Goal: Find specific page/section: Find specific page/section

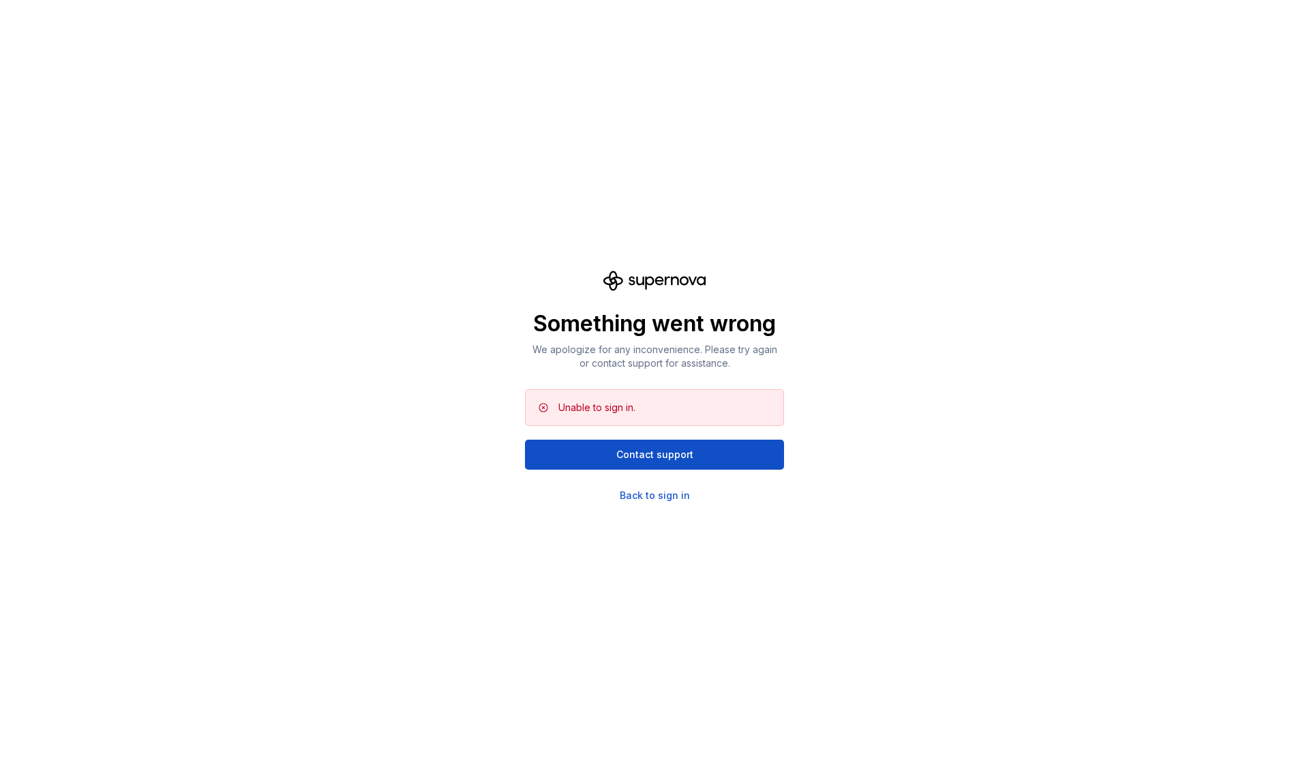
click at [999, 51] on div "Something went wrong We apologize for any inconvenience. Please try again or co…" at bounding box center [654, 386] width 1309 height 773
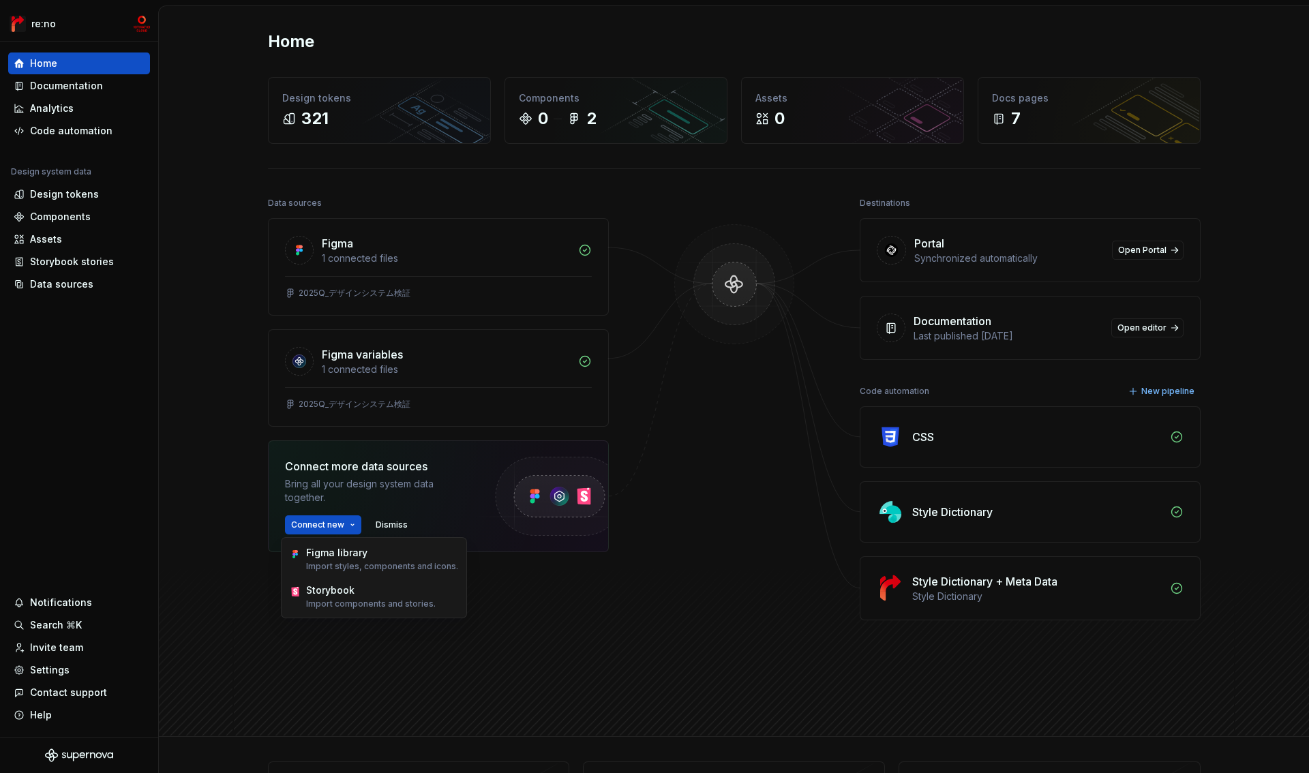
click at [433, 650] on div "Data sources Figma 1 connected files 2025Q_デザインシステム検証 Figma variables 1 connect…" at bounding box center [438, 426] width 341 height 464
drag, startPoint x: 900, startPoint y: 337, endPoint x: 1099, endPoint y: 335, distance: 199.1
click at [1099, 335] on div "Documentation Last published [DATE] Open editor" at bounding box center [1029, 328] width 339 height 63
click at [946, 260] on div "Synchronized automatically" at bounding box center [1009, 259] width 190 height 14
drag, startPoint x: 960, startPoint y: 266, endPoint x: 1046, endPoint y: 269, distance: 85.9
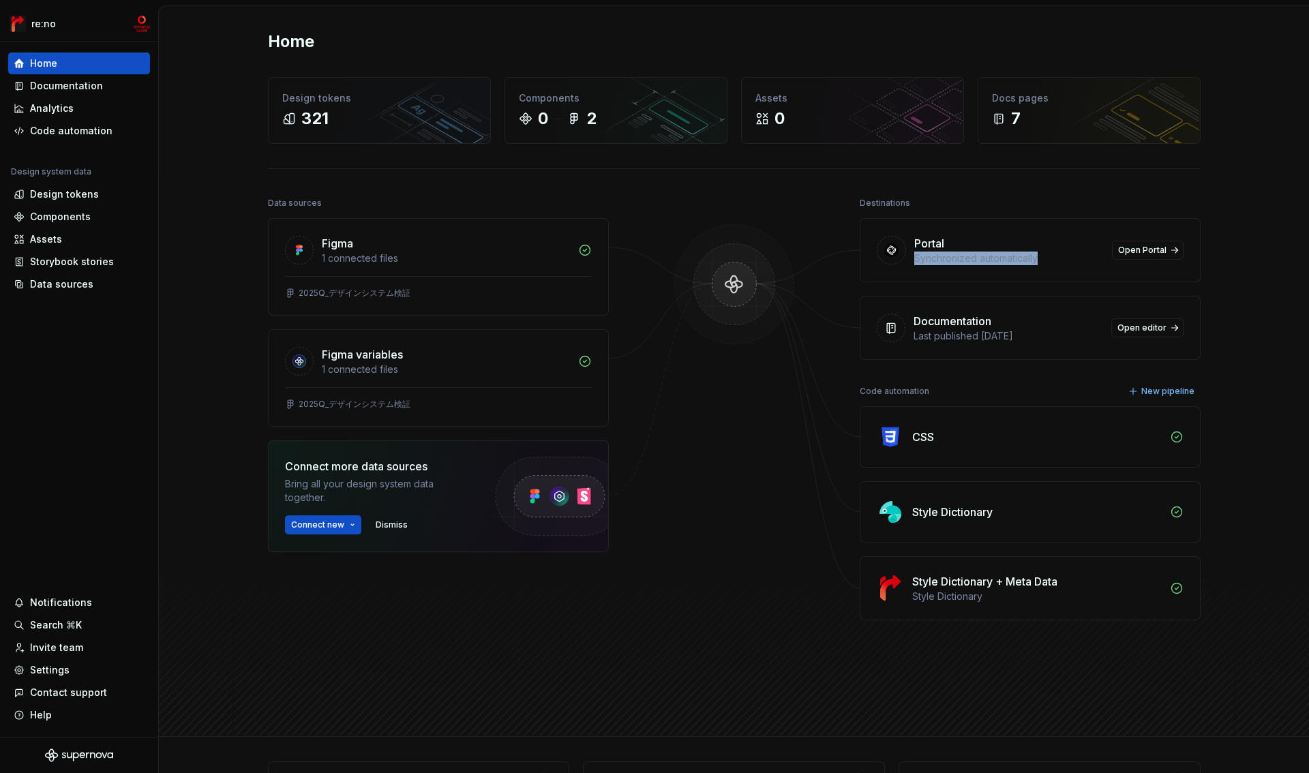
click at [1046, 269] on div "Portal Synchronized automatically Open Portal" at bounding box center [1029, 250] width 339 height 63
click at [731, 285] on img at bounding box center [734, 298] width 132 height 148
